Goal: Information Seeking & Learning: Learn about a topic

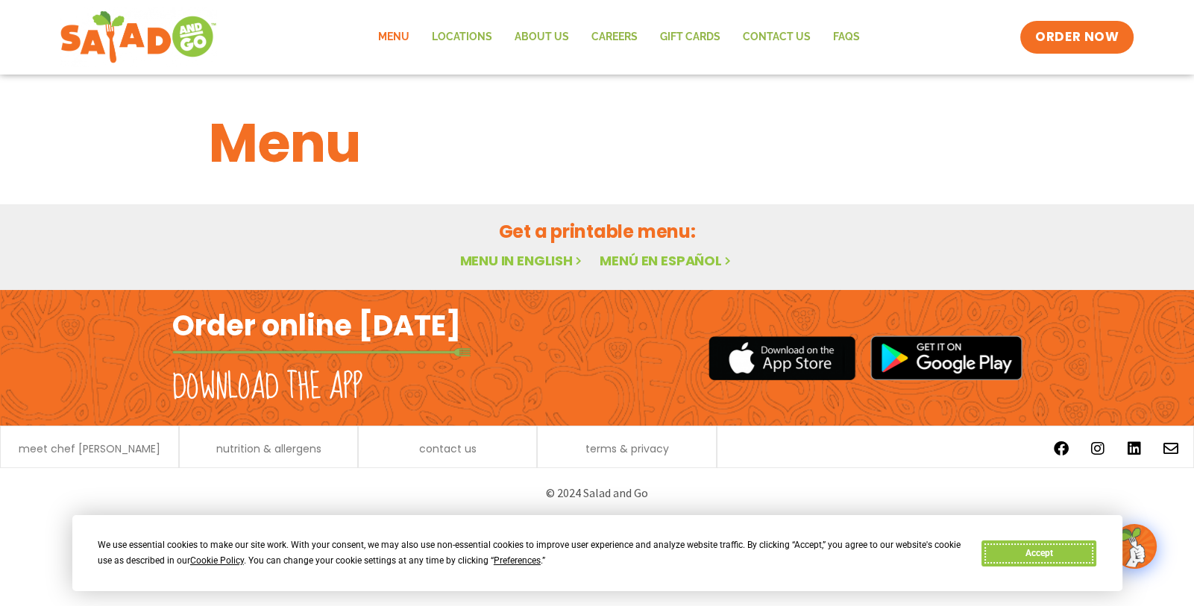
click at [1027, 552] on button "Accept" at bounding box center [1038, 553] width 115 height 26
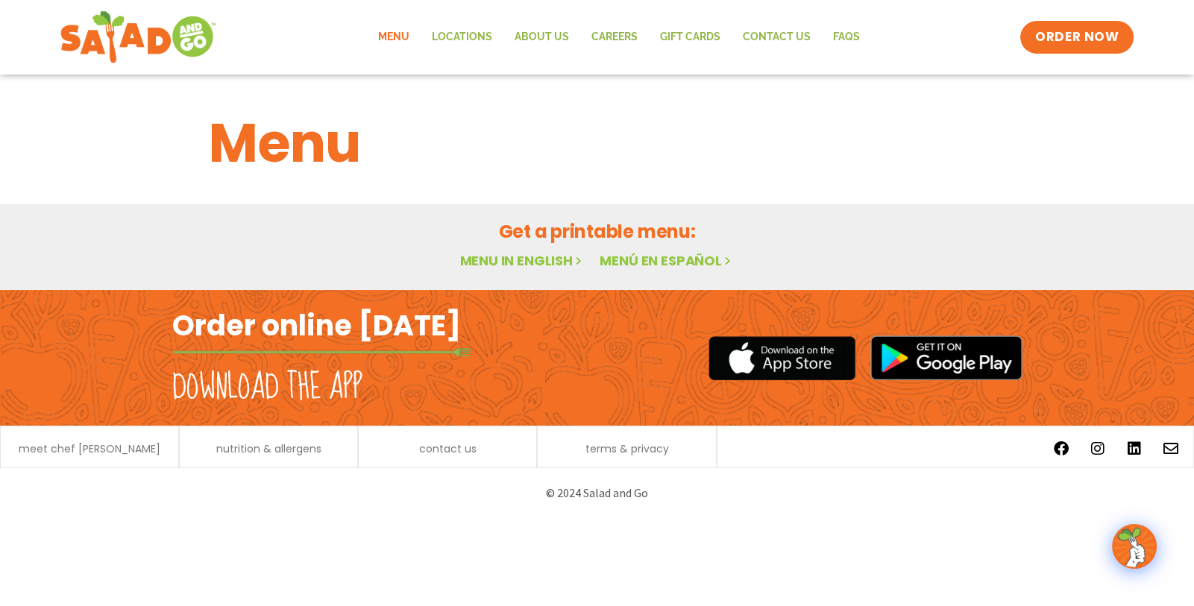
click at [400, 37] on link "Menu" at bounding box center [393, 37] width 54 height 34
click at [483, 259] on link "Menu in English" at bounding box center [521, 260] width 125 height 19
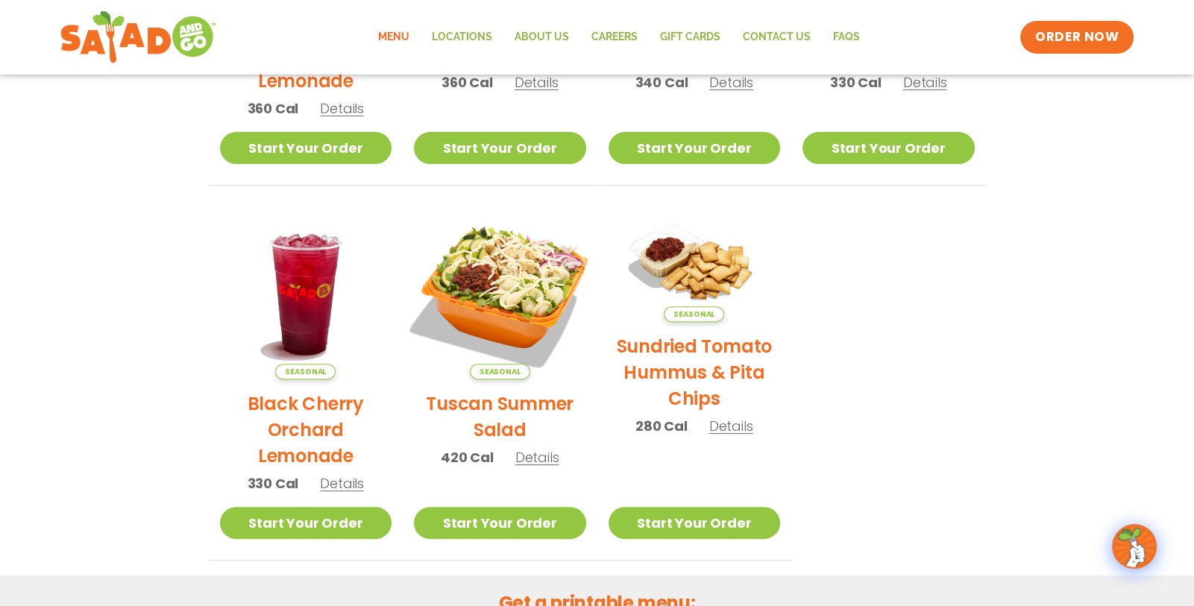
scroll to position [590, 0]
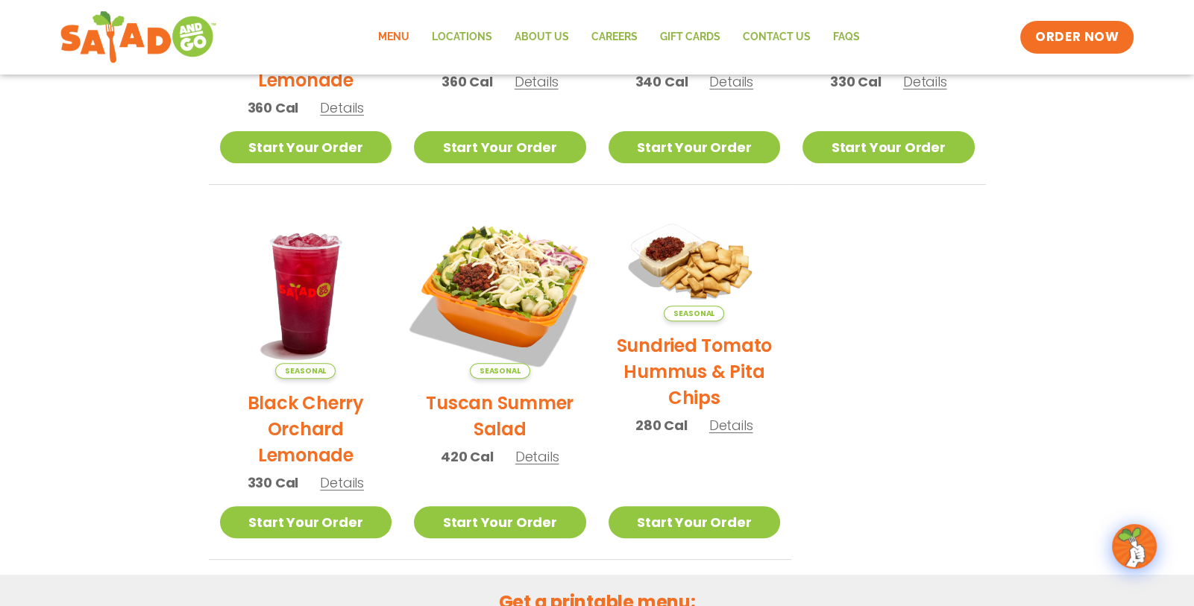
click at [510, 296] on img at bounding box center [500, 293] width 202 height 202
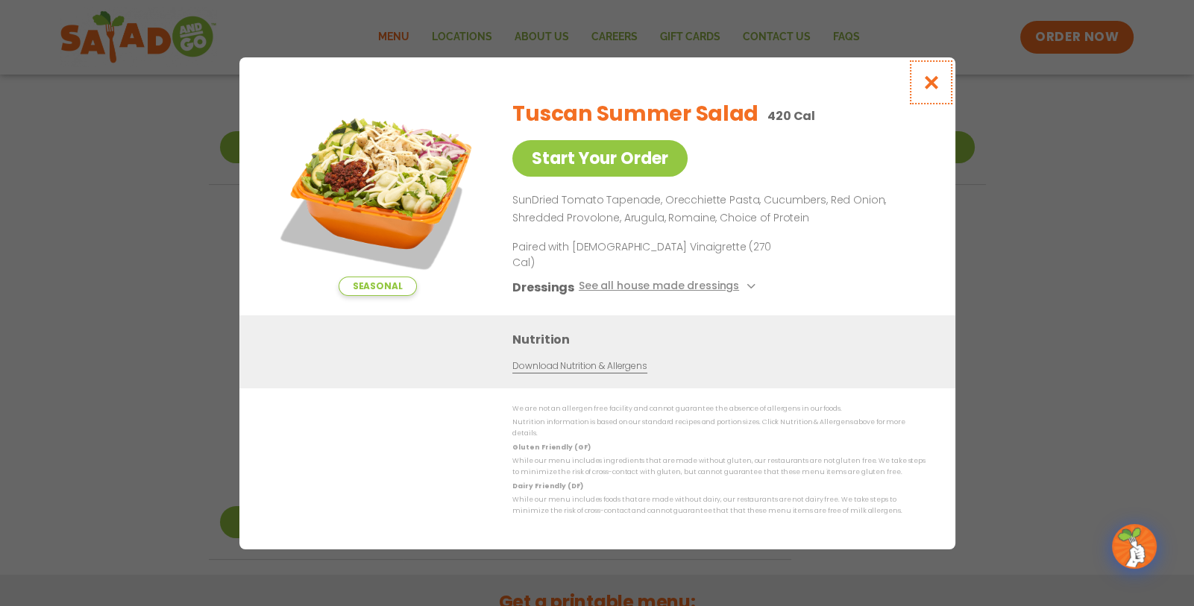
click at [932, 90] on icon "Close modal" at bounding box center [930, 83] width 19 height 16
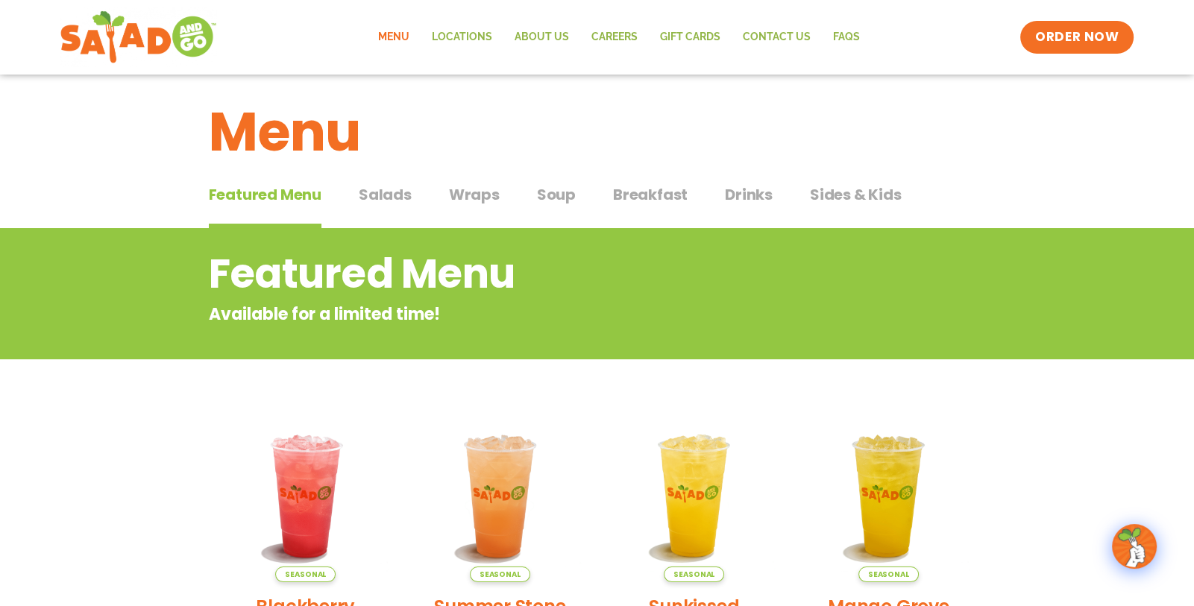
scroll to position [0, 0]
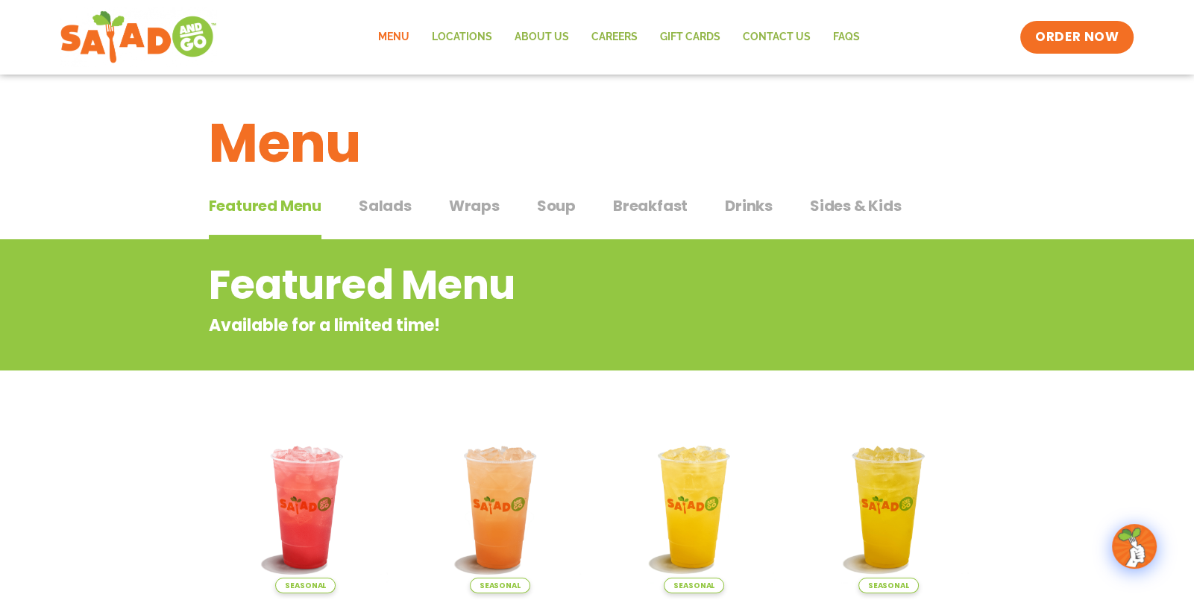
click at [397, 206] on span "Salads" at bounding box center [385, 206] width 53 height 22
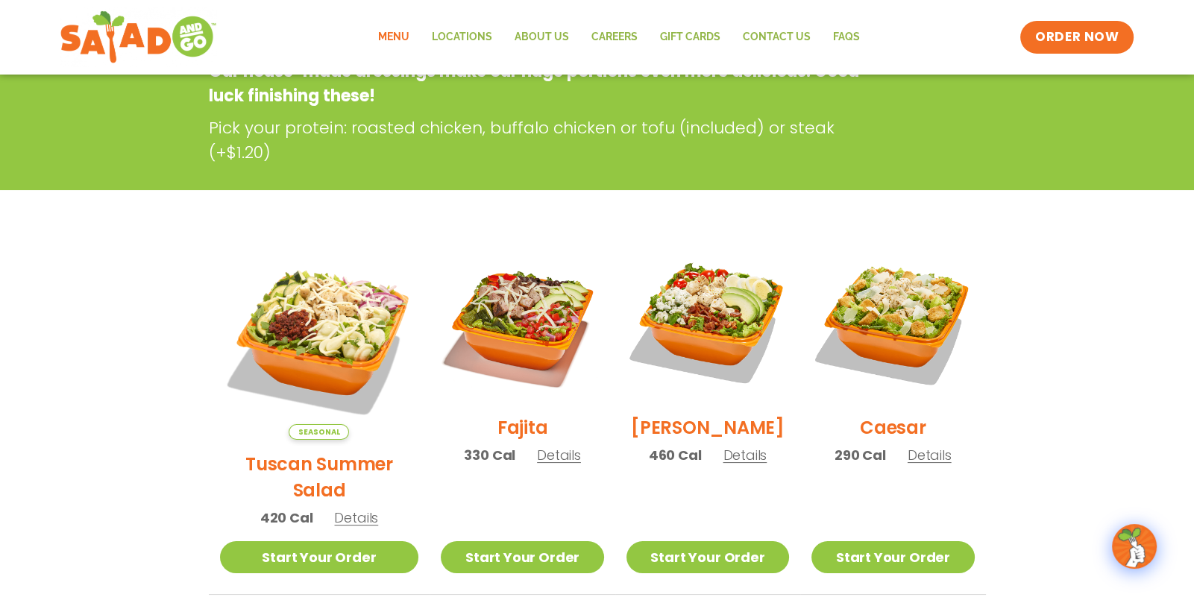
scroll to position [253, 0]
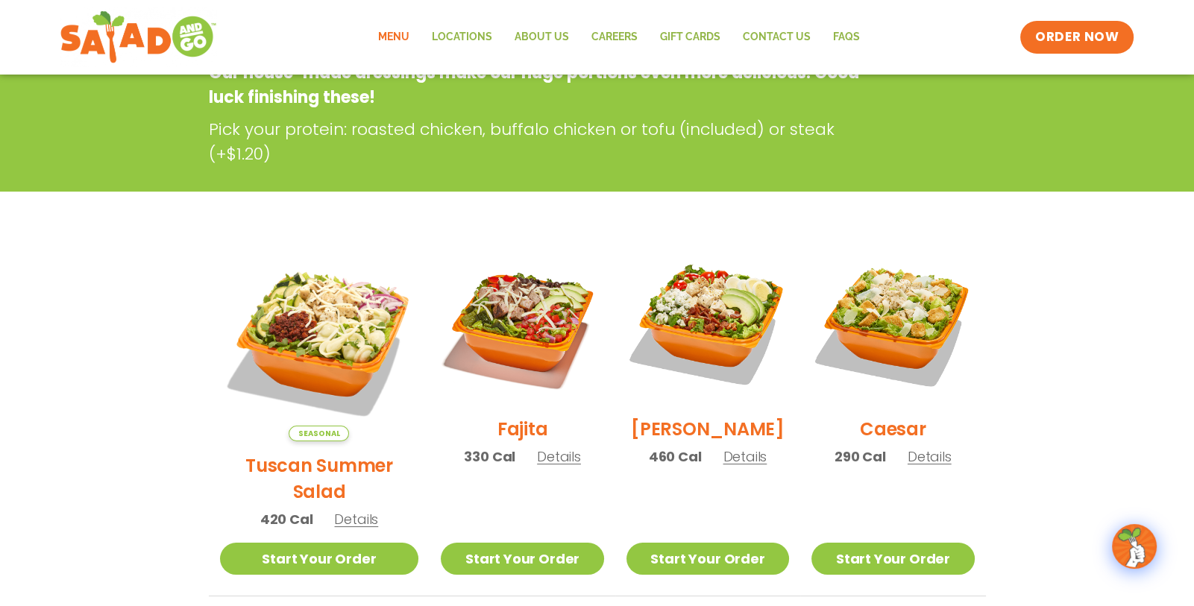
click at [730, 466] on span "Details" at bounding box center [744, 456] width 44 height 19
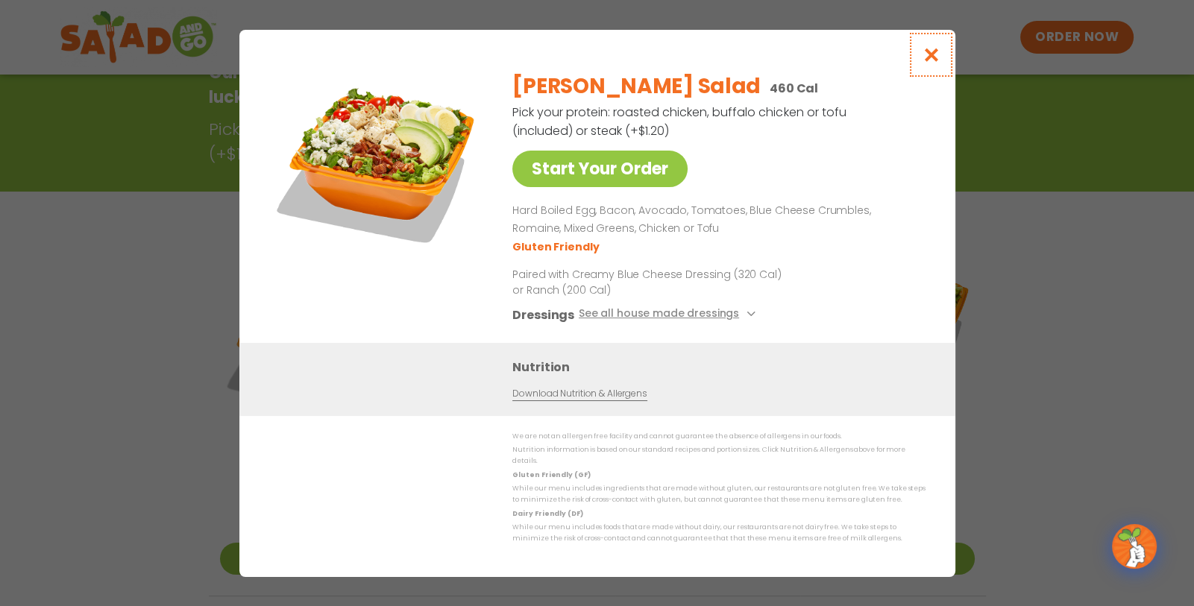
click at [930, 60] on icon "Close modal" at bounding box center [930, 55] width 19 height 16
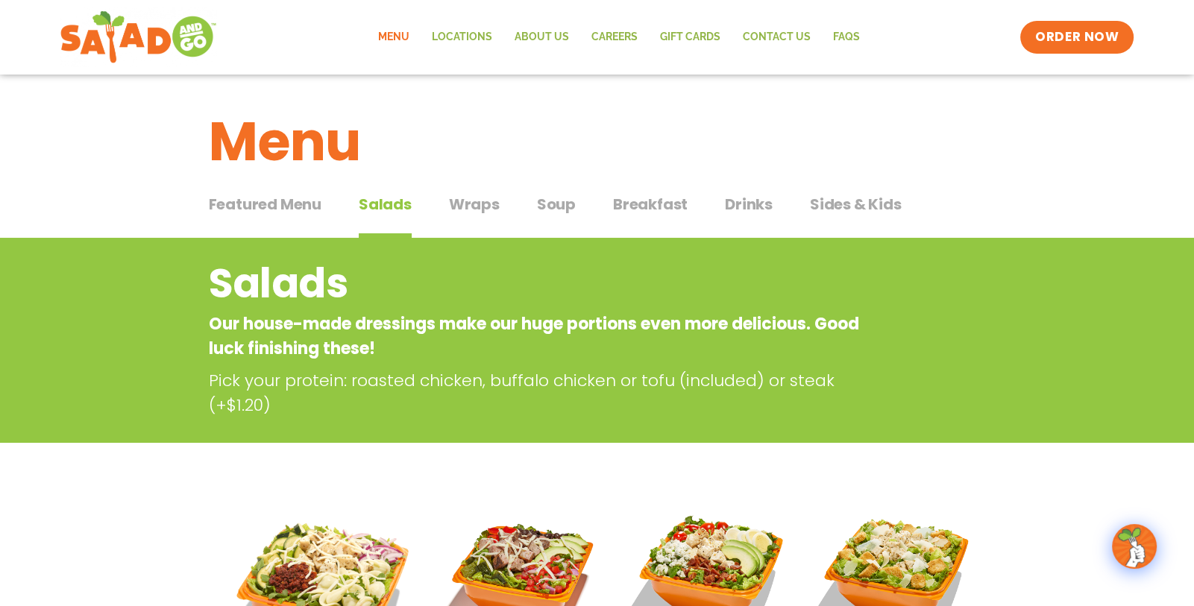
scroll to position [0, 0]
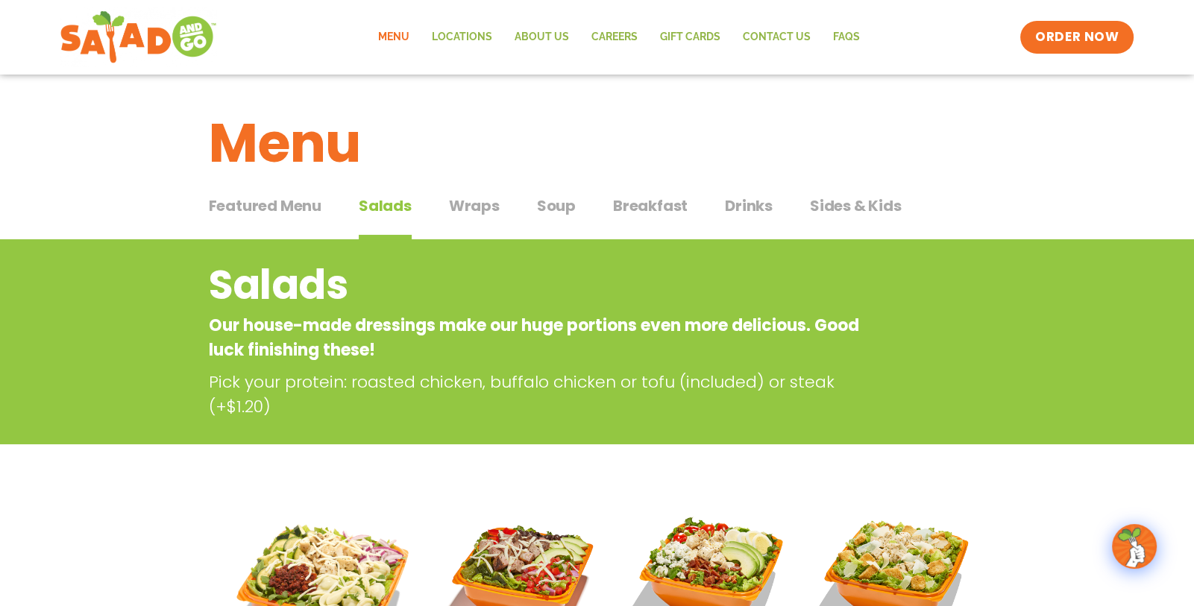
click at [848, 209] on span "Sides & Kids" at bounding box center [856, 206] width 92 height 22
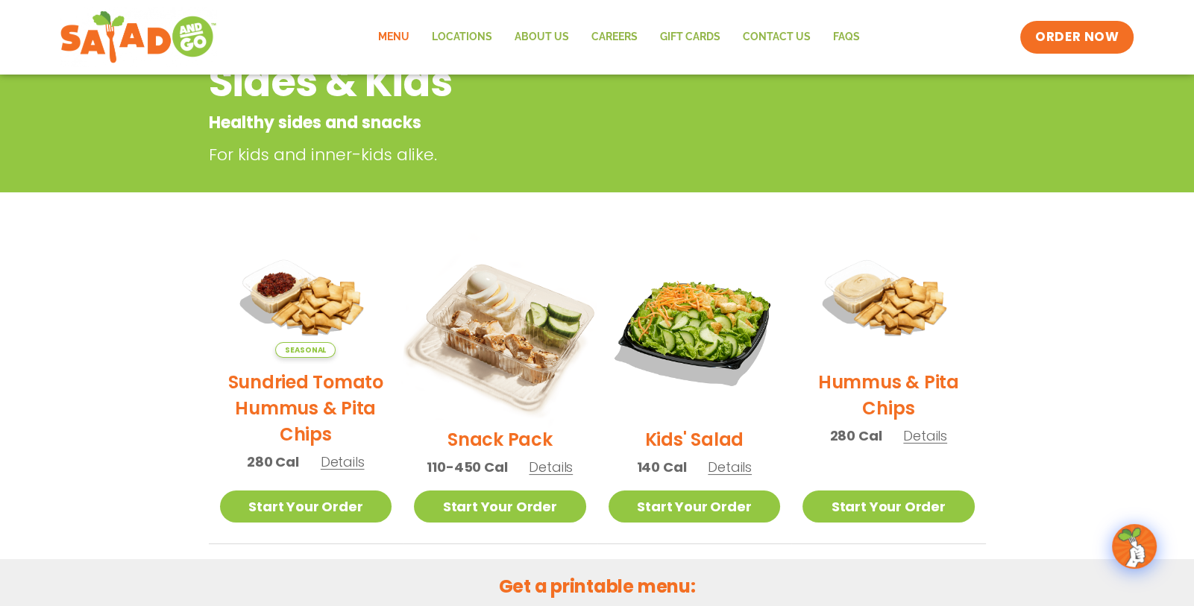
scroll to position [205, 0]
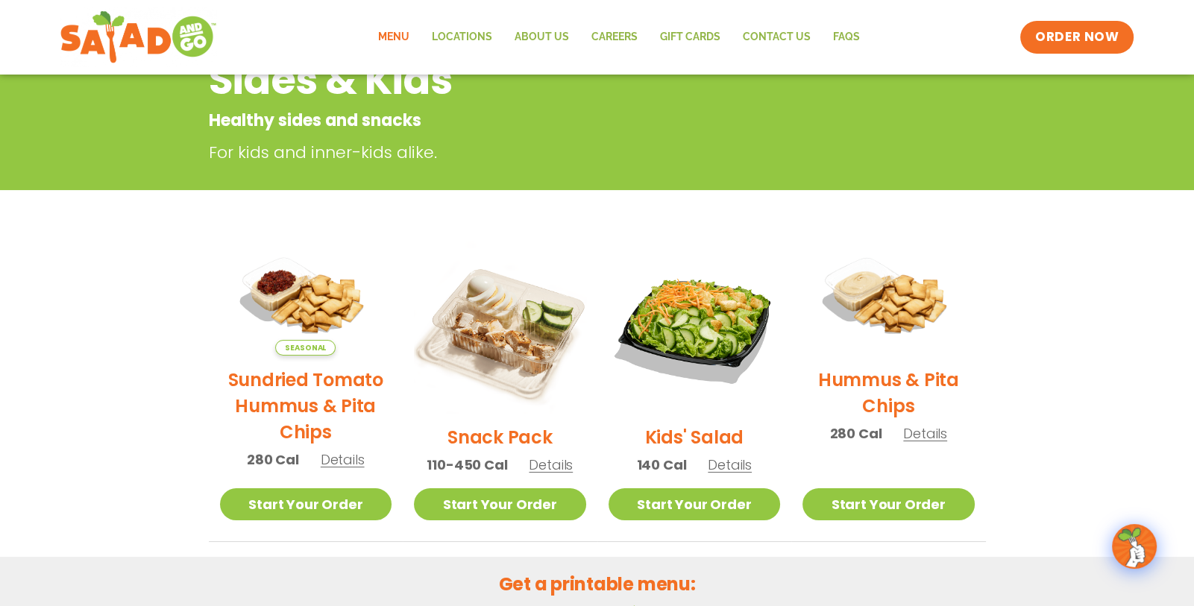
click at [549, 466] on span "Details" at bounding box center [551, 464] width 44 height 19
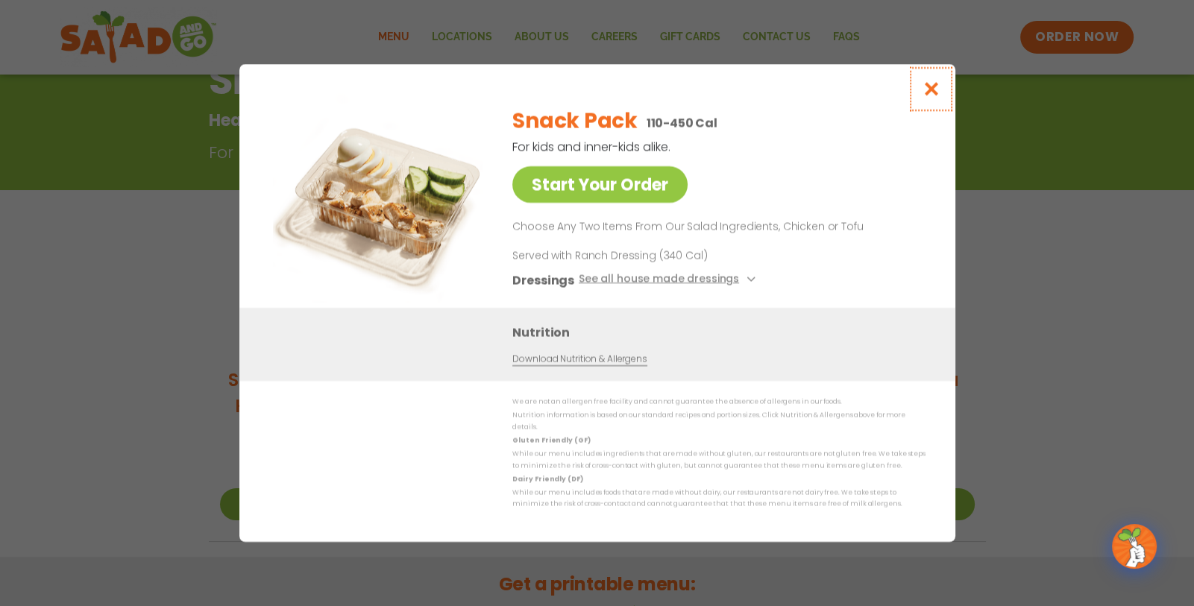
click at [928, 90] on icon "Close modal" at bounding box center [930, 89] width 19 height 16
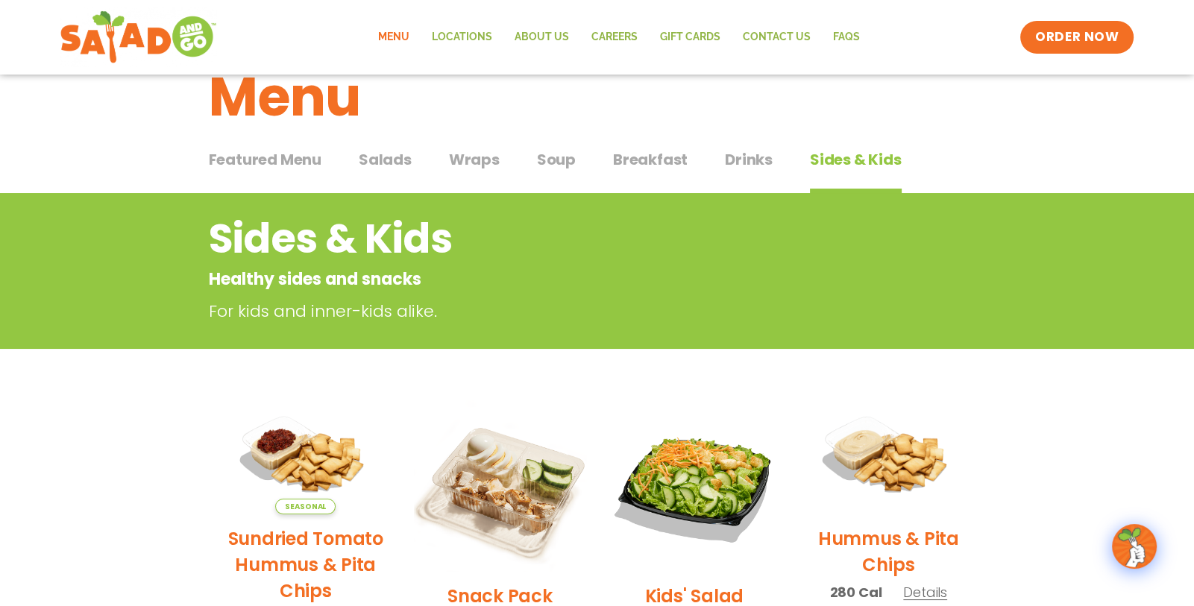
scroll to position [36, 0]
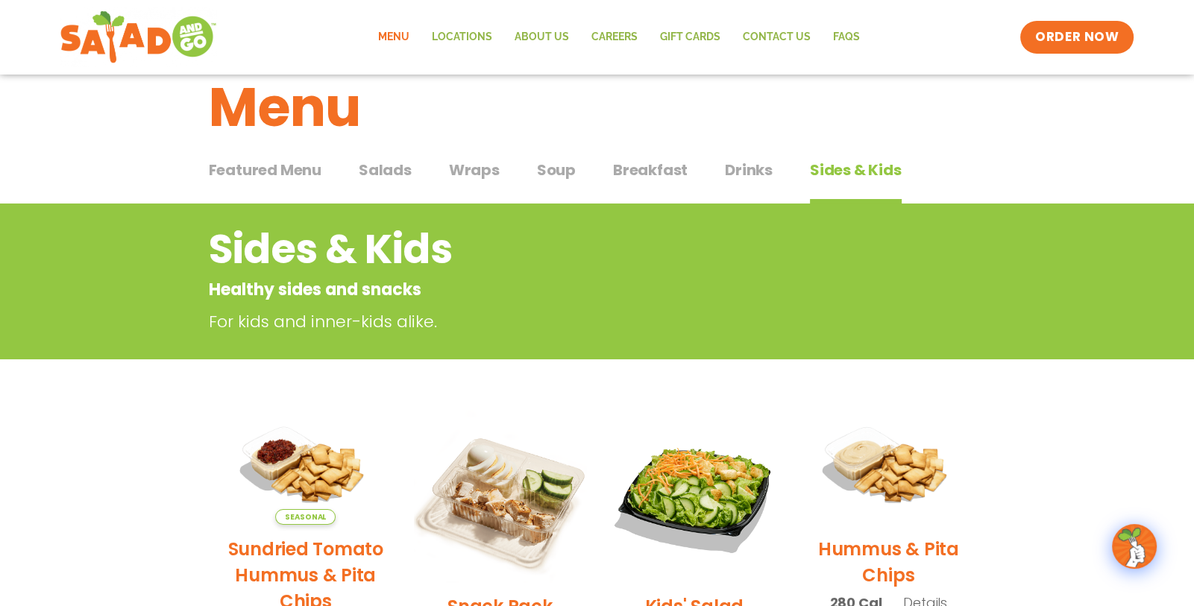
click at [552, 172] on span "Soup" at bounding box center [556, 170] width 39 height 22
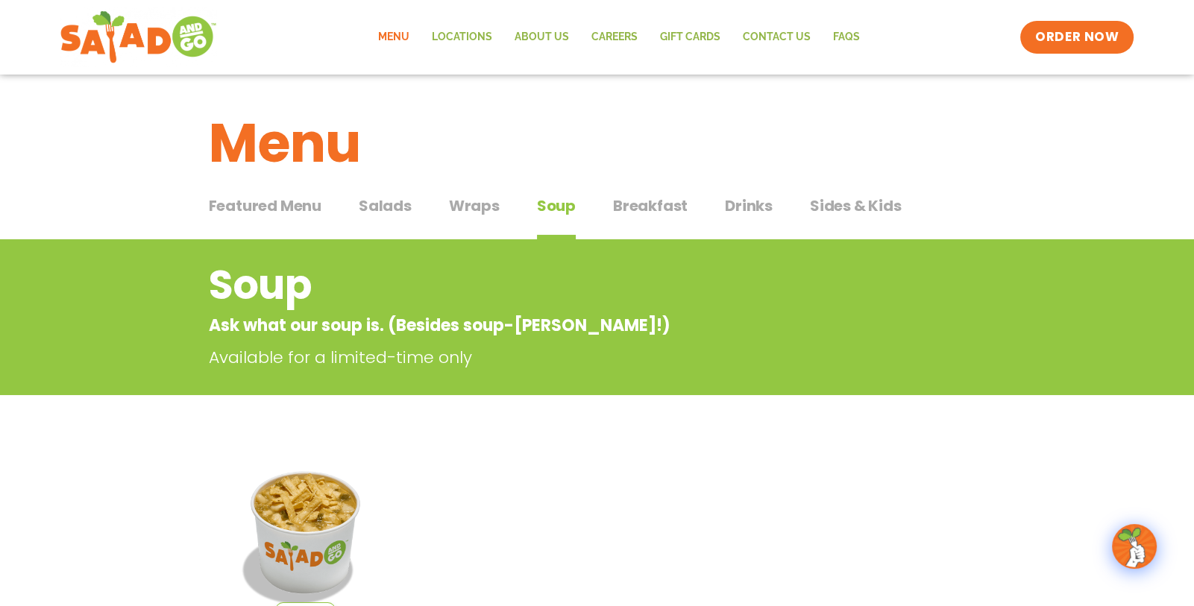
click at [478, 209] on span "Wraps" at bounding box center [474, 206] width 51 height 22
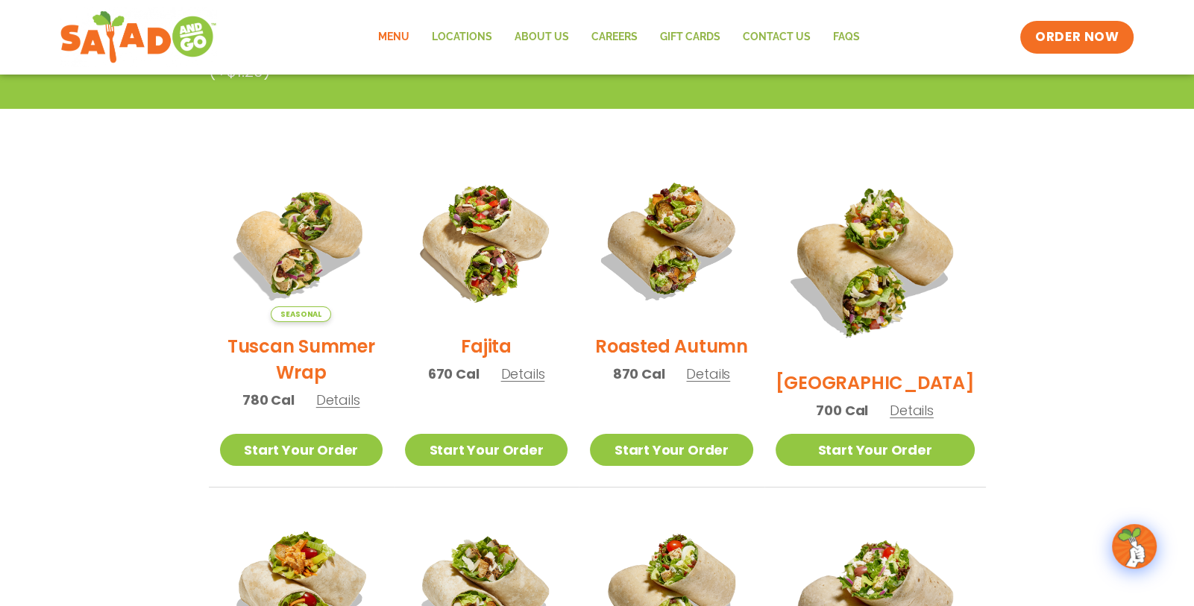
scroll to position [320, 0]
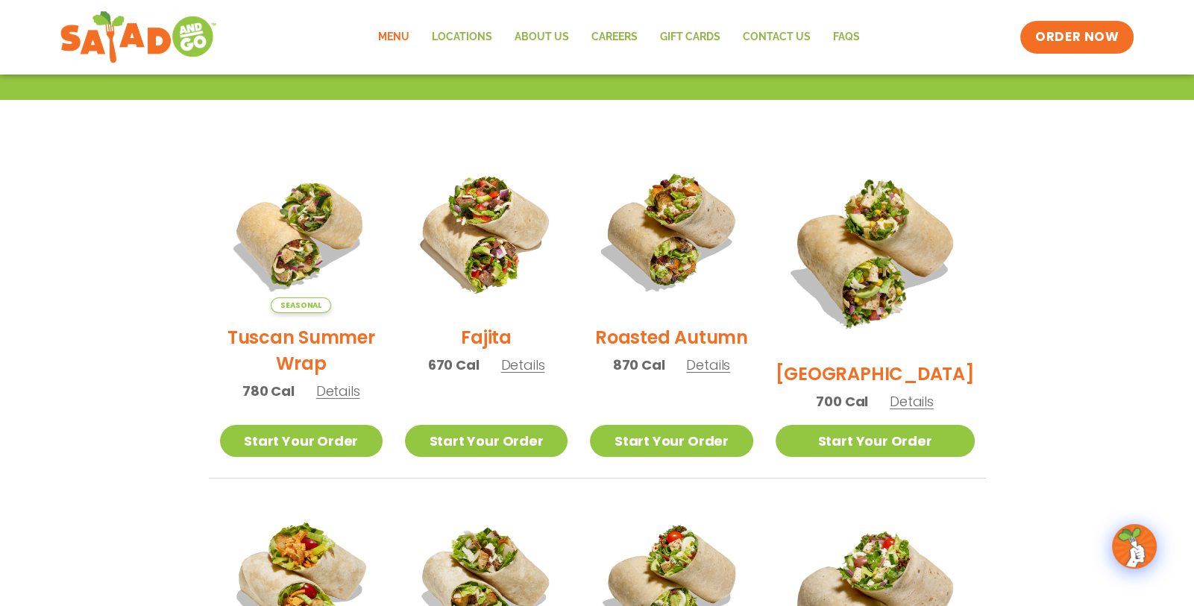
click at [725, 374] on span "Details" at bounding box center [708, 365] width 44 height 19
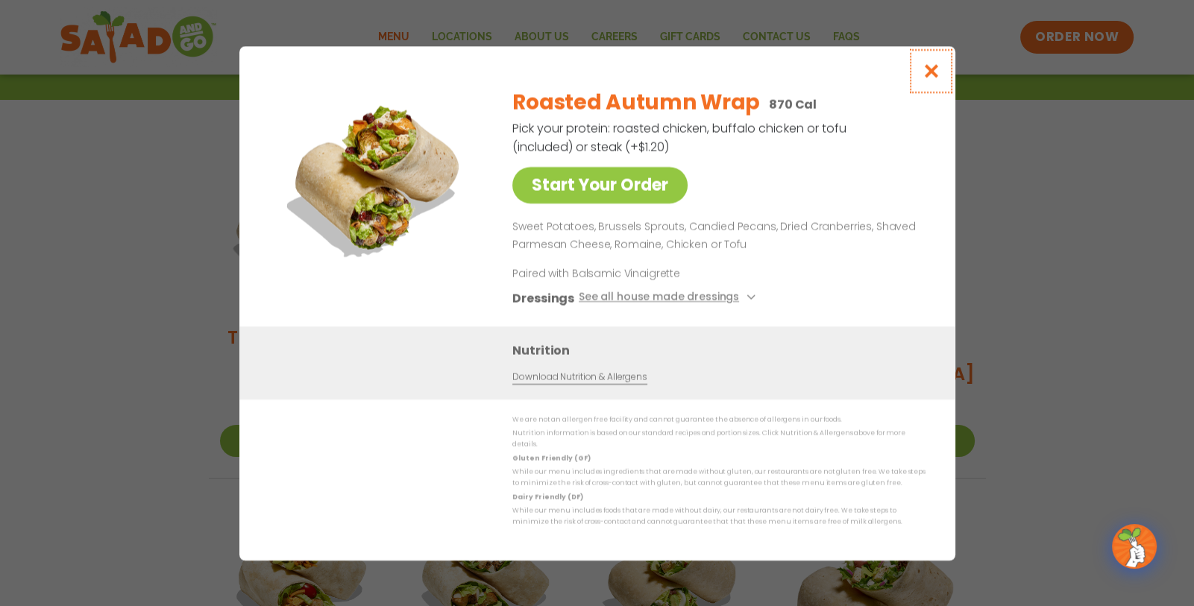
click at [930, 75] on icon "Close modal" at bounding box center [930, 71] width 19 height 16
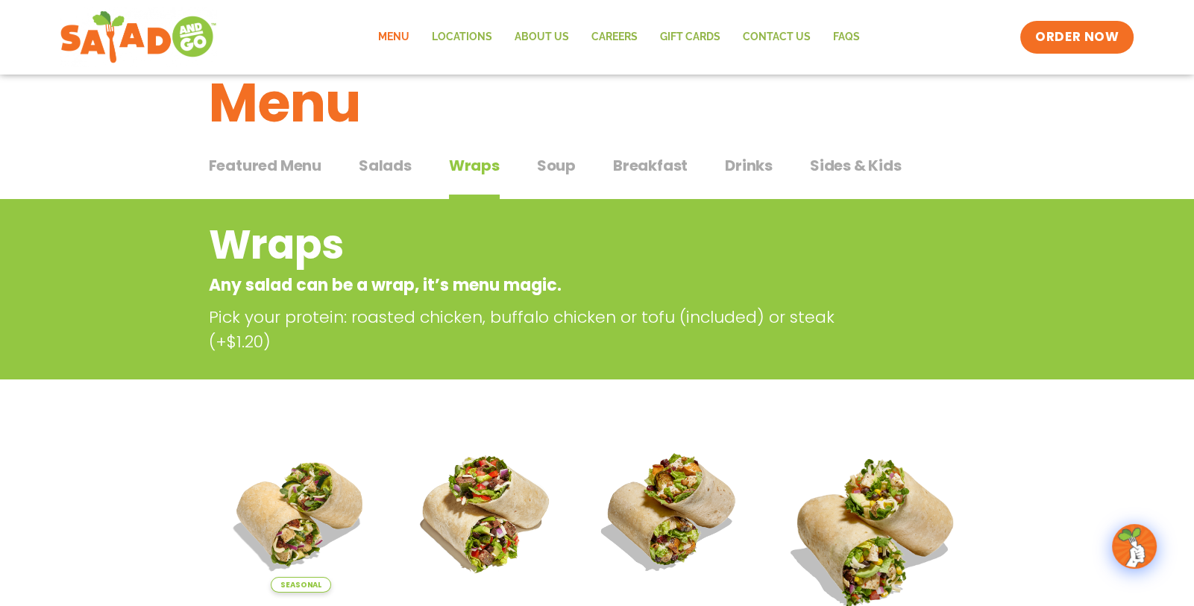
scroll to position [33, 0]
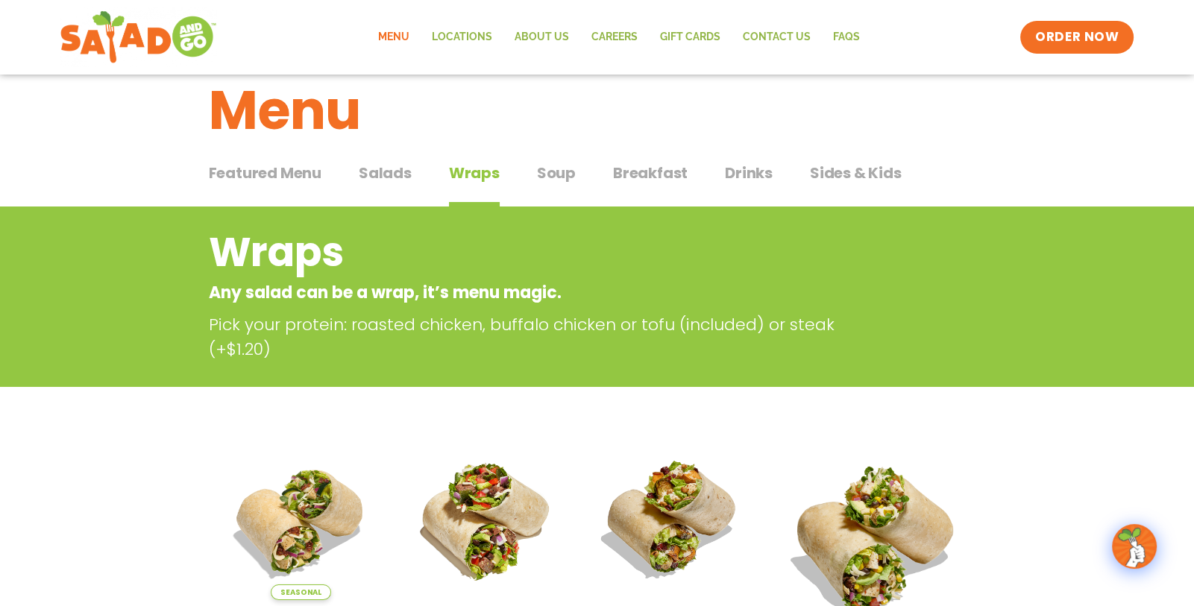
click at [397, 174] on span "Salads" at bounding box center [385, 173] width 53 height 22
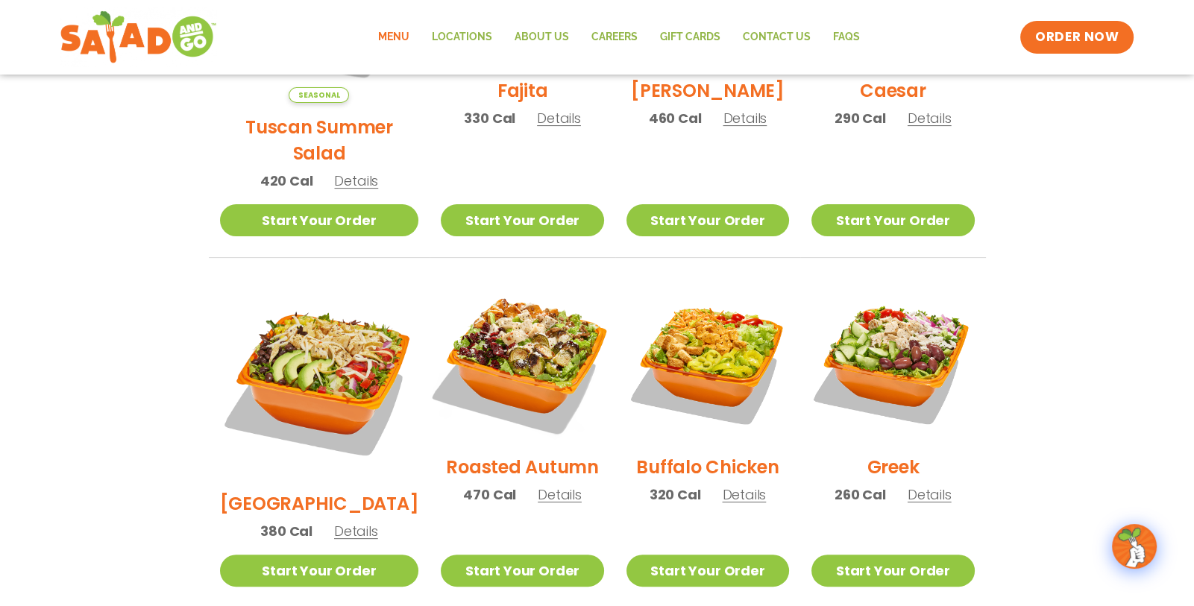
scroll to position [593, 0]
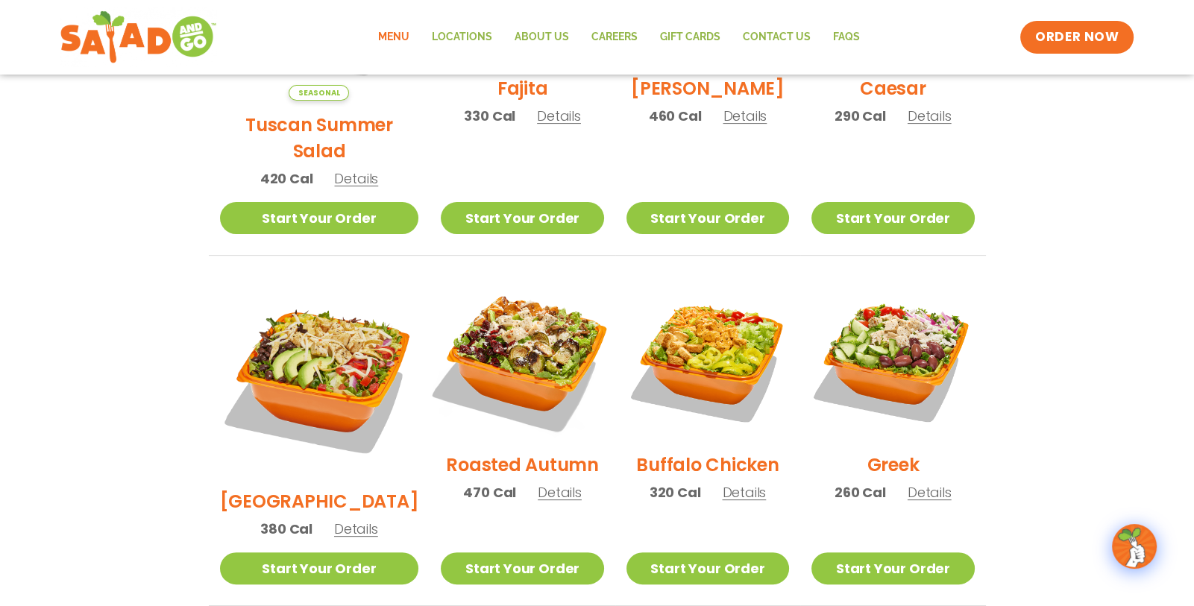
click at [508, 338] on img at bounding box center [521, 359] width 191 height 191
